Goal: Information Seeking & Learning: Understand process/instructions

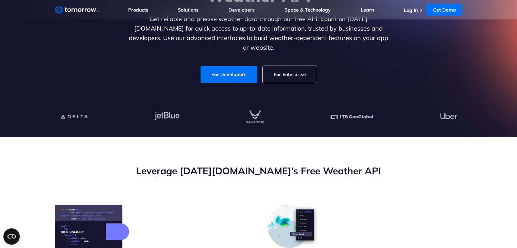
scroll to position [113, 0]
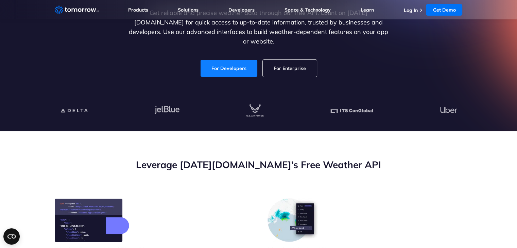
click at [216, 60] on link "For Developers" at bounding box center [228, 68] width 57 height 17
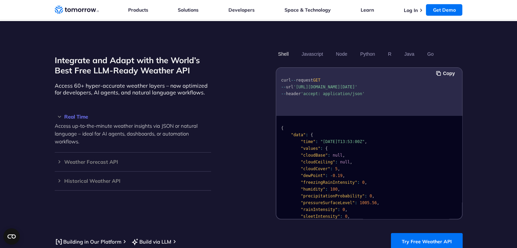
scroll to position [583, 0]
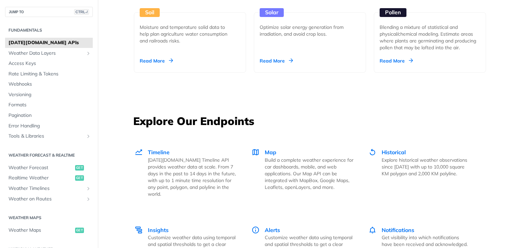
scroll to position [855, 0]
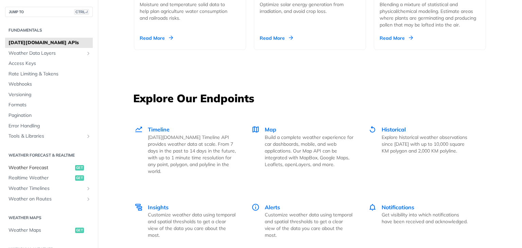
click at [44, 172] on link "Weather Forecast get" at bounding box center [49, 168] width 88 height 10
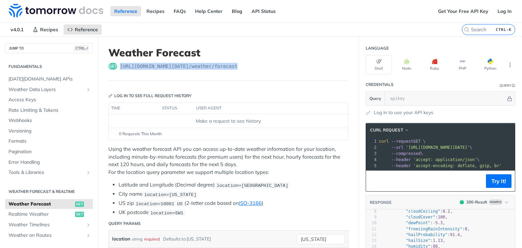
drag, startPoint x: 118, startPoint y: 65, endPoint x: 247, endPoint y: 68, distance: 128.8
click at [247, 68] on div "get [URL][DOMAIN_NAME][DATE] /weather/forecast" at bounding box center [228, 66] width 240 height 7
copy div "[URL][DOMAIN_NAME][DATE] /weather/forecast"
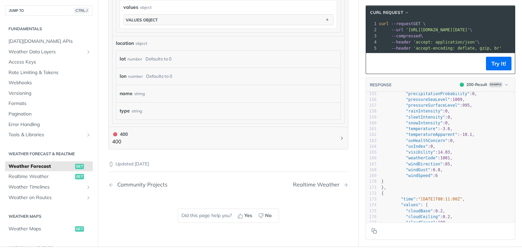
scroll to position [1189, 0]
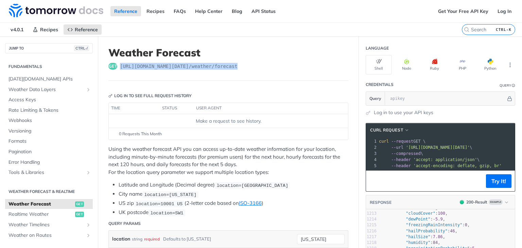
click at [235, 73] on header "Weather Forecast get [URL][DOMAIN_NAME][DATE] /weather/forecast" at bounding box center [228, 64] width 240 height 34
click at [507, 66] on icon "More ellipsis" at bounding box center [510, 65] width 6 height 6
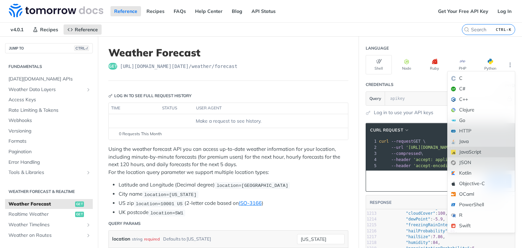
click at [462, 149] on div "JavaScript" at bounding box center [480, 152] width 67 height 11
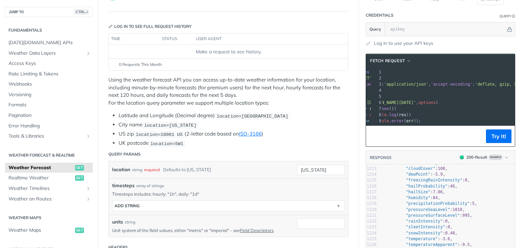
drag, startPoint x: 389, startPoint y: 101, endPoint x: 422, endPoint y: 99, distance: 32.7
click at [416, 100] on span "'[URL][DOMAIN_NAME][DATE]'" at bounding box center [384, 102] width 64 height 5
copy span "[URL][DOMAIN_NAME][DATE]"
click at [412, 109] on pre ". then ( res => res . json ())" at bounding box center [428, 109] width 184 height 6
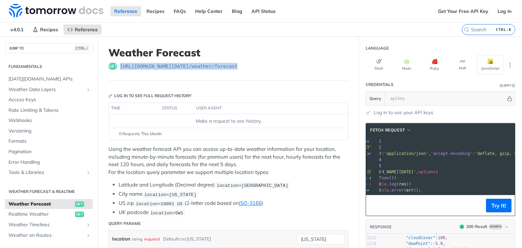
drag, startPoint x: 118, startPoint y: 67, endPoint x: 245, endPoint y: 67, distance: 126.7
click at [245, 67] on div "get [URL][DOMAIN_NAME][DATE] /weather/forecast" at bounding box center [228, 66] width 240 height 7
copy div "[URL][DOMAIN_NAME][DATE] /weather/forecast"
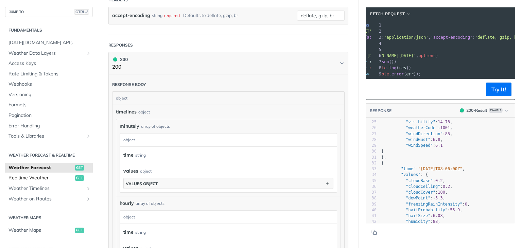
click at [50, 176] on span "Realtime Weather" at bounding box center [40, 178] width 65 height 7
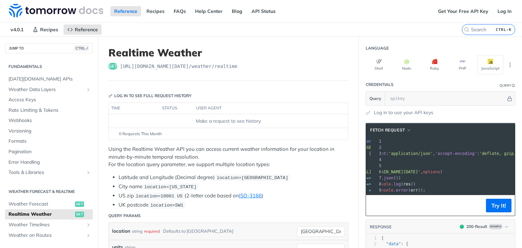
click at [249, 92] on header "Log in to see full request history" at bounding box center [228, 96] width 240 height 14
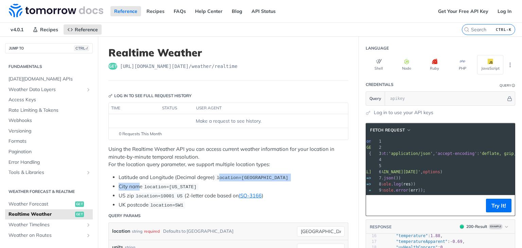
drag, startPoint x: 139, startPoint y: 182, endPoint x: 219, endPoint y: 174, distance: 80.9
click at [219, 174] on ul "Latitude and Longitude (Decimal degree) location=[GEOGRAPHIC_DATA] City name lo…" at bounding box center [228, 191] width 240 height 35
click at [219, 175] on span "location=[GEOGRAPHIC_DATA]" at bounding box center [252, 177] width 72 height 5
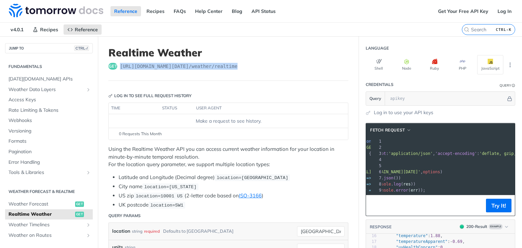
drag, startPoint x: 121, startPoint y: 67, endPoint x: 249, endPoint y: 69, distance: 128.1
click at [249, 69] on div "get [URL][DOMAIN_NAME][DATE] /weather/realtime" at bounding box center [228, 66] width 240 height 7
copy span "[URL][DOMAIN_NAME][DATE] /weather/realtime"
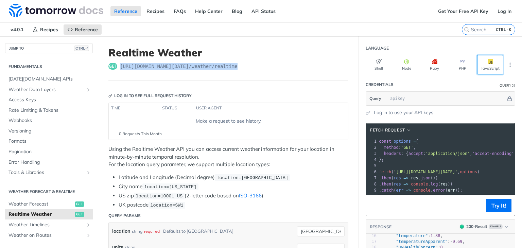
click at [477, 64] on button "JavaScript" at bounding box center [490, 64] width 26 height 19
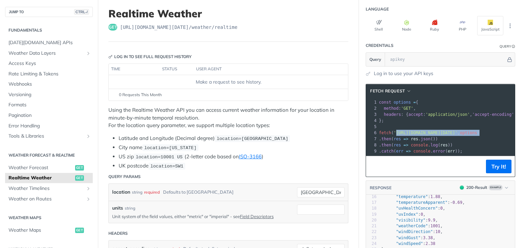
scroll to position [0, 42]
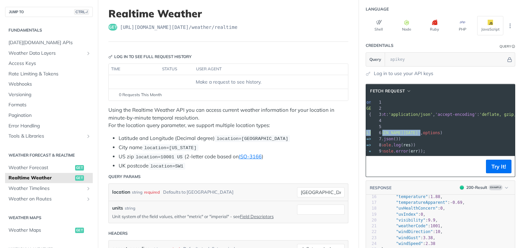
drag, startPoint x: 389, startPoint y: 132, endPoint x: 484, endPoint y: 129, distance: 95.1
click at [420, 130] on span "'[URL][DOMAIN_NAME][DATE]'" at bounding box center [388, 132] width 64 height 5
copy span "[URL][DOMAIN_NAME][DATE]'"
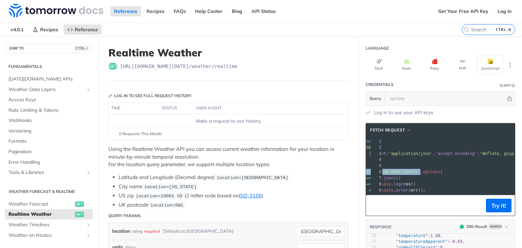
scroll to position [0, 0]
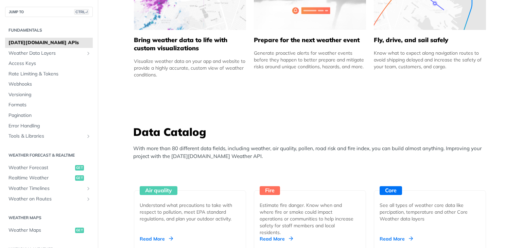
scroll to position [503, 0]
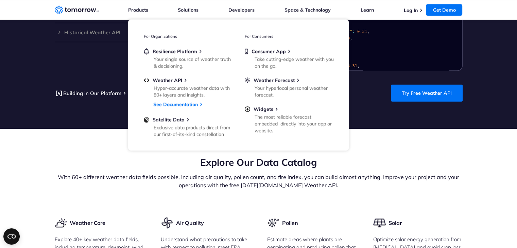
scroll to position [714, 0]
click at [456, 173] on p "With 60+ different weather data fields possible, including air quality, pollen …" at bounding box center [259, 181] width 408 height 16
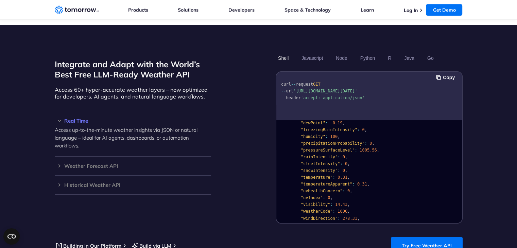
scroll to position [0, 0]
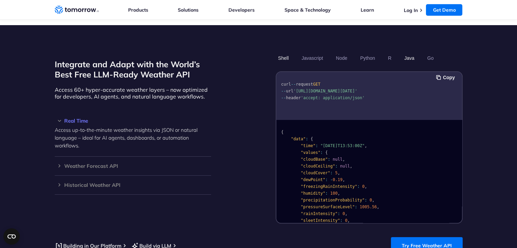
click at [410, 52] on button "Java" at bounding box center [408, 58] width 15 height 12
click at [310, 52] on button "Javascript" at bounding box center [312, 58] width 26 height 12
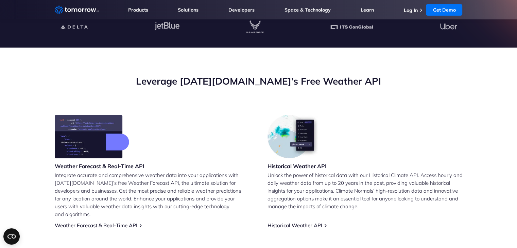
scroll to position [194, 0]
